Goal: Use online tool/utility

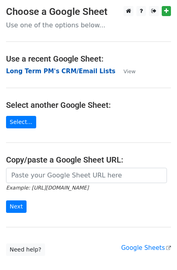
click at [53, 69] on strong "Long Term PM's CRM/Email Lists" at bounding box center [60, 70] width 109 height 7
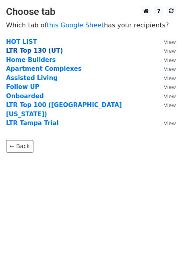
click at [34, 50] on strong "LTR Top 130 (UT)" at bounding box center [34, 50] width 57 height 7
